Goal: Task Accomplishment & Management: Use online tool/utility

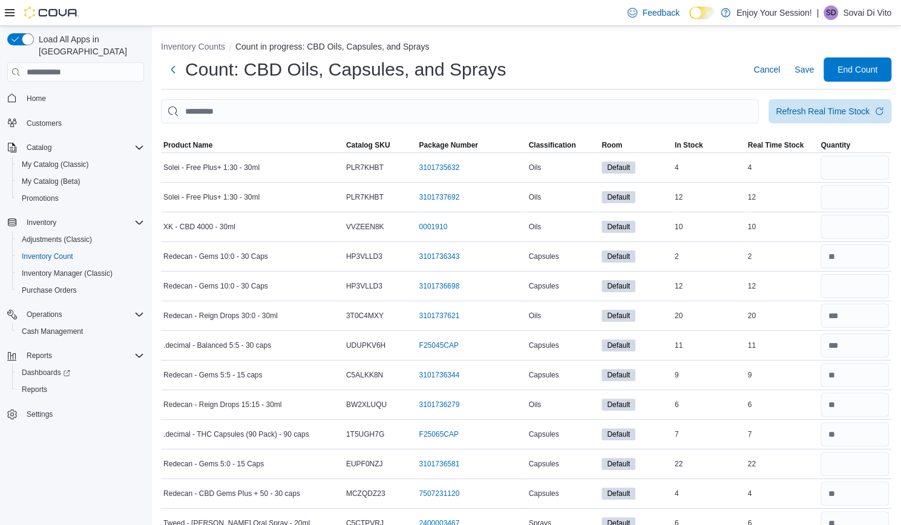
click at [259, 111] on input "This is a search bar. After typing your query, hit enter to filter the results …" at bounding box center [460, 111] width 598 height 24
click at [852, 120] on span "Refresh Real Time Stock" at bounding box center [830, 111] width 108 height 24
click at [867, 120] on span "Refresh Real Time Stock" at bounding box center [830, 111] width 108 height 24
click at [866, 119] on span "Refresh Real Time Stock" at bounding box center [830, 111] width 108 height 24
click at [811, 76] on span "Save" at bounding box center [803, 69] width 19 height 24
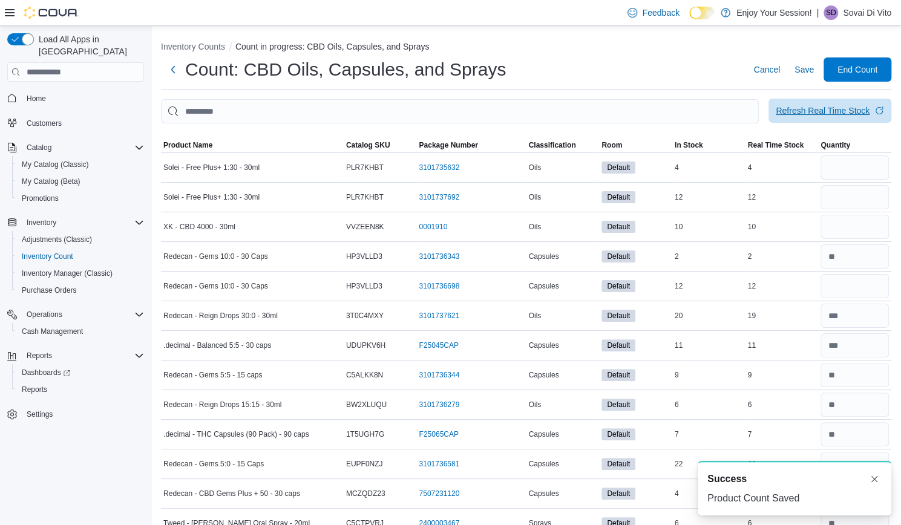
click at [861, 121] on span "Refresh Real Time Stock" at bounding box center [830, 111] width 108 height 24
click at [179, 77] on button "Next" at bounding box center [173, 69] width 24 height 24
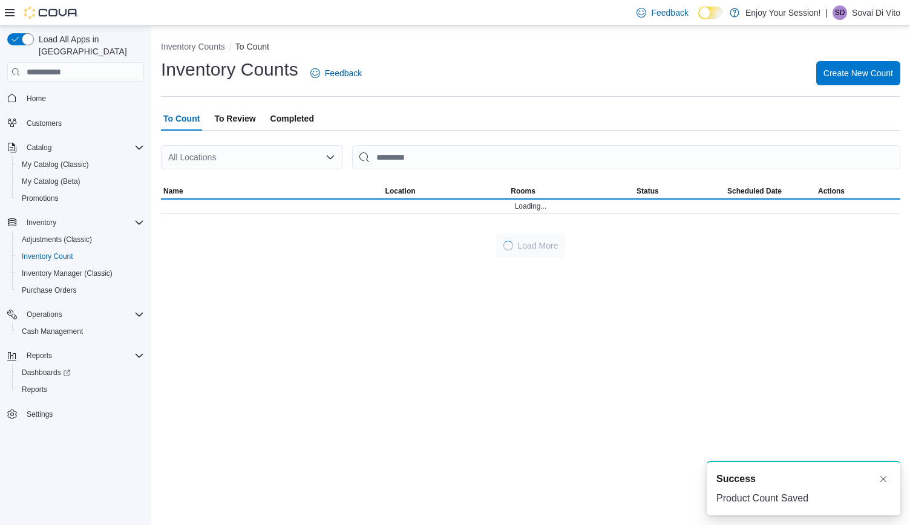
click at [178, 76] on h1 "Inventory Counts" at bounding box center [229, 69] width 137 height 24
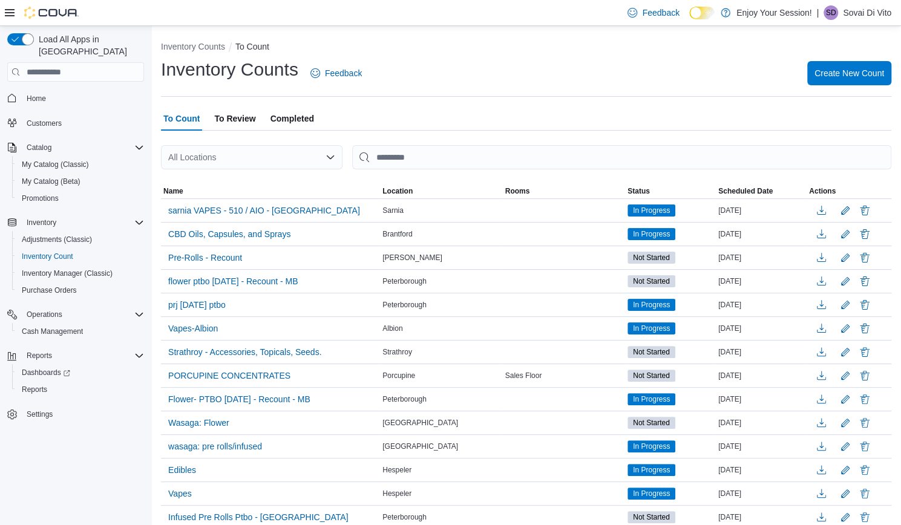
click at [249, 127] on span "To Review" at bounding box center [234, 118] width 41 height 24
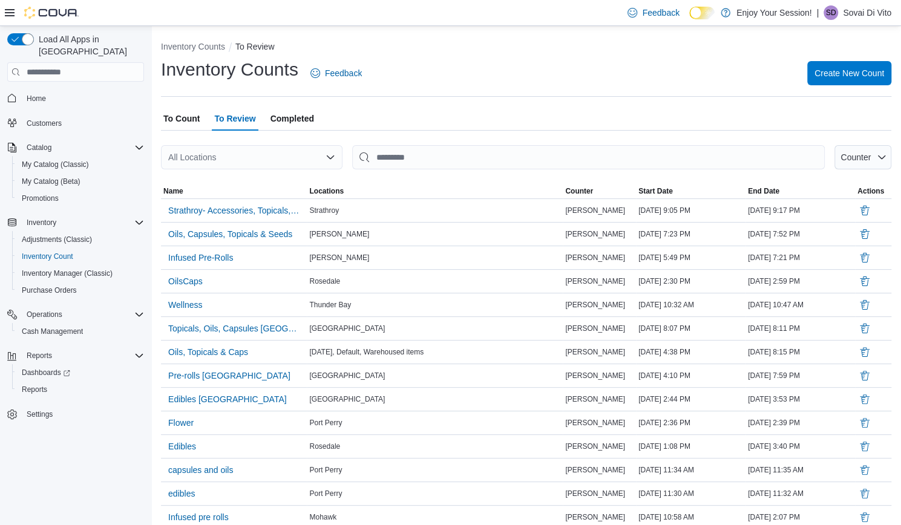
click at [185, 129] on span "To Count" at bounding box center [181, 118] width 36 height 24
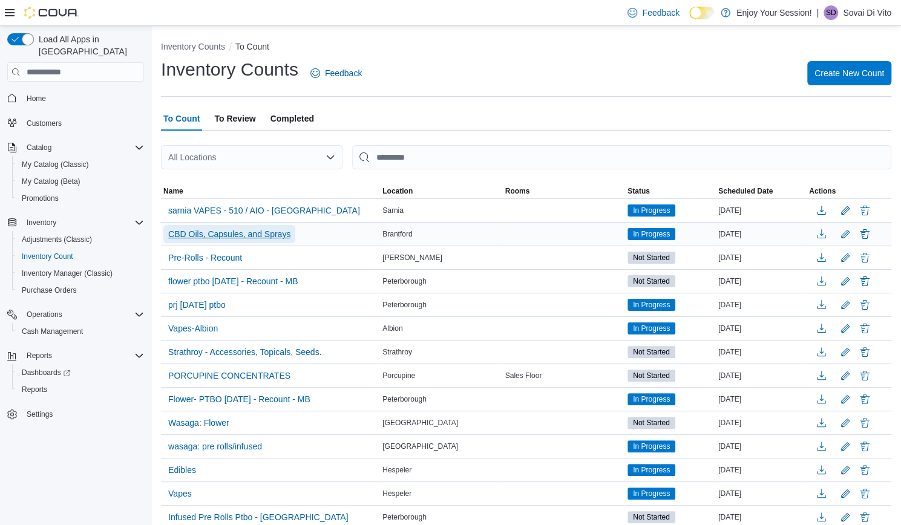
click at [269, 234] on span "CBD Oils, Capsules, and Sprays" at bounding box center [229, 234] width 122 height 12
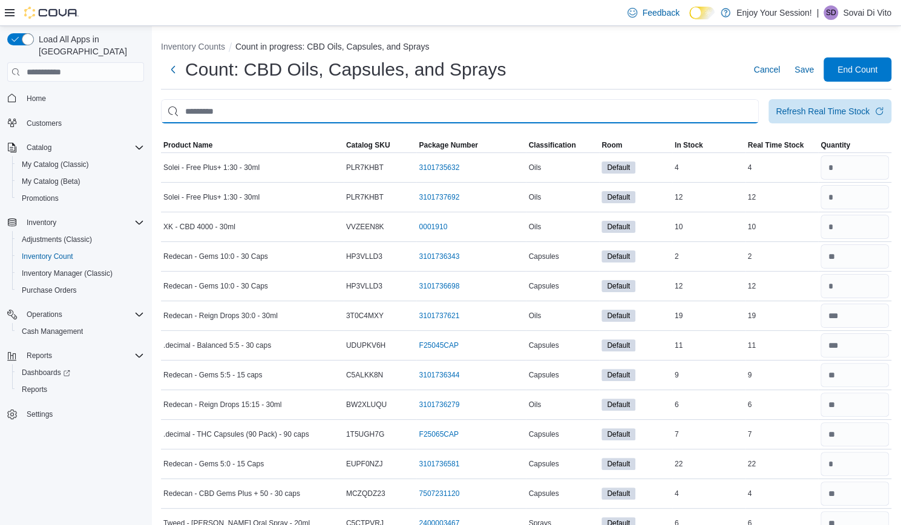
click at [364, 114] on input "This is a search bar. After typing your query, hit enter to filter the results …" at bounding box center [460, 111] width 598 height 24
type input "**"
click at [206, 118] on input "**" at bounding box center [460, 111] width 598 height 24
